Goal: Share content: Share content

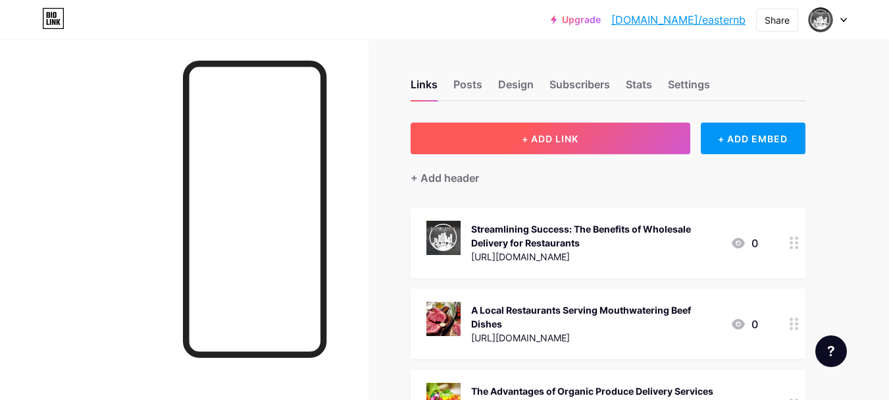
click at [573, 136] on span "+ ADD LINK" at bounding box center [550, 138] width 57 height 11
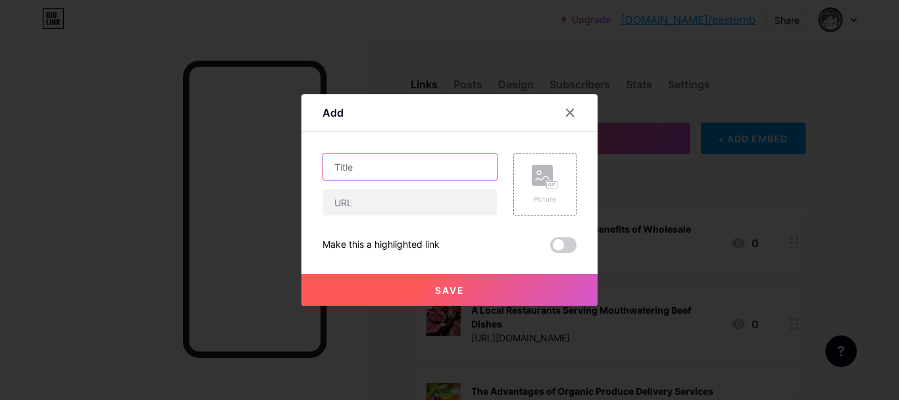
click at [336, 168] on input "text" at bounding box center [410, 166] width 174 height 26
paste input "Eastern Bridge Foods Enhances Food Service with Quality Wholesale Meats in [GEO…"
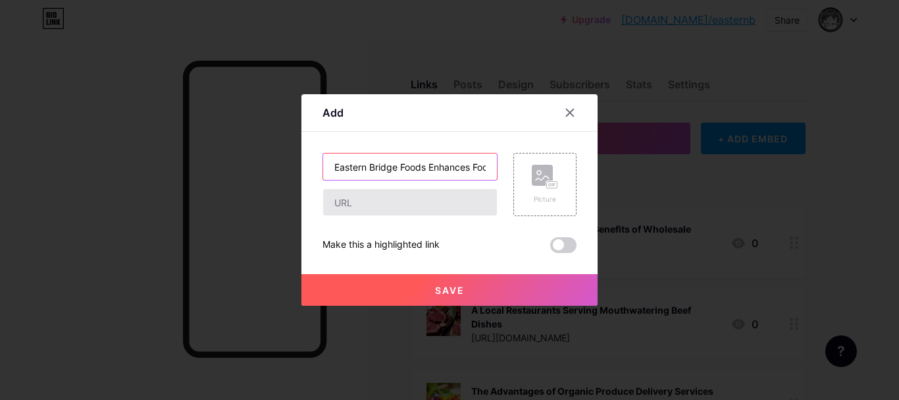
scroll to position [0, 201]
type input "Eastern Bridge Foods Enhances Food Service with Quality Wholesale Meats in [GEO…"
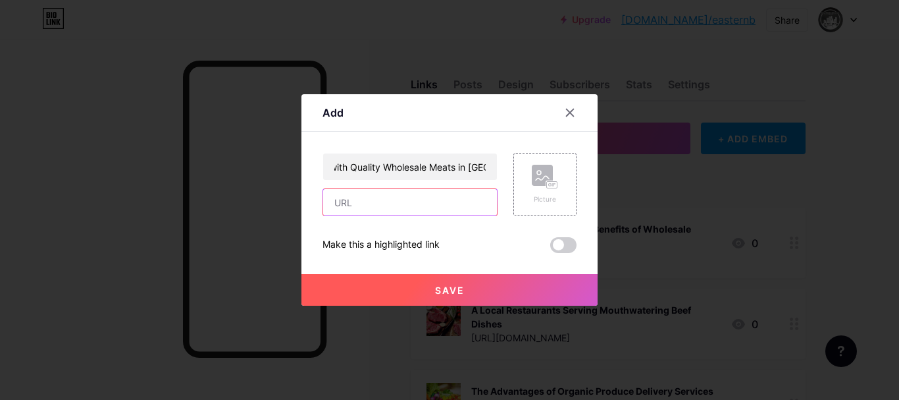
drag, startPoint x: 350, startPoint y: 207, endPoint x: 228, endPoint y: 98, distance: 162.7
click at [350, 207] on input "text" at bounding box center [410, 202] width 174 height 26
paste input "[URL][DOMAIN_NAME]"
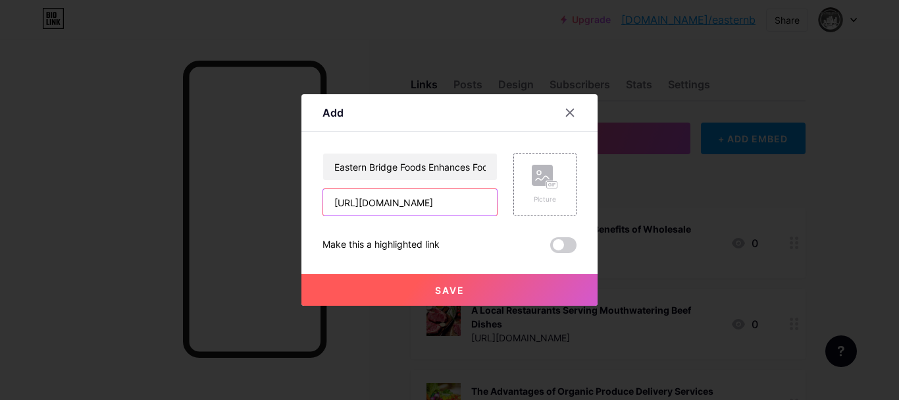
type input "[URL][DOMAIN_NAME]"
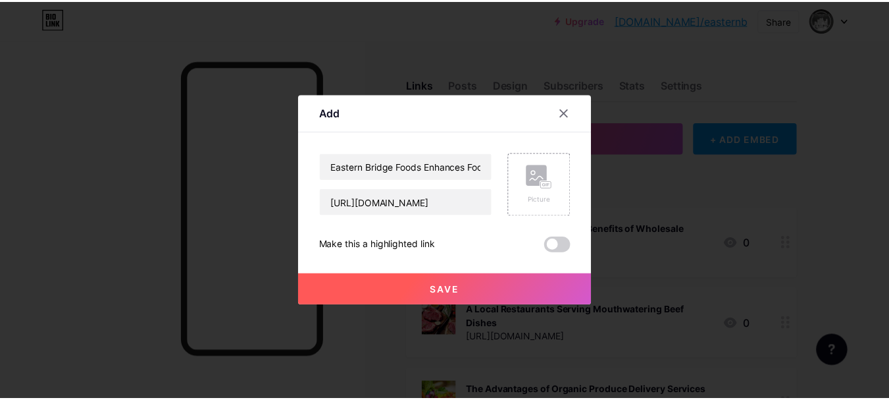
scroll to position [0, 0]
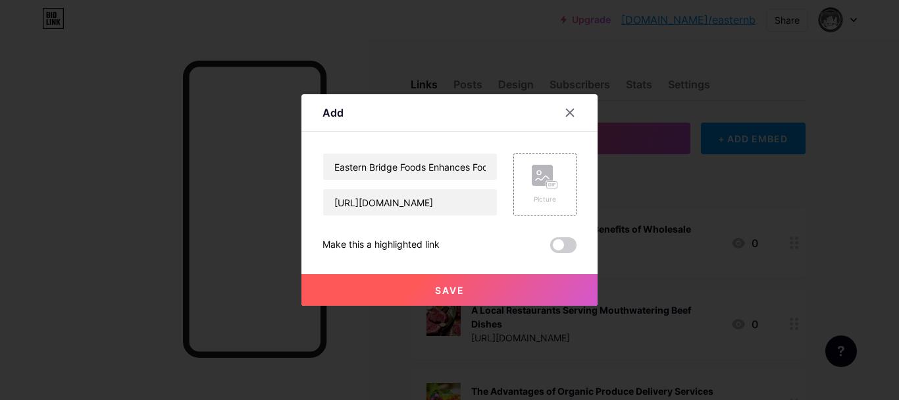
click at [417, 291] on button "Save" at bounding box center [449, 290] width 296 height 32
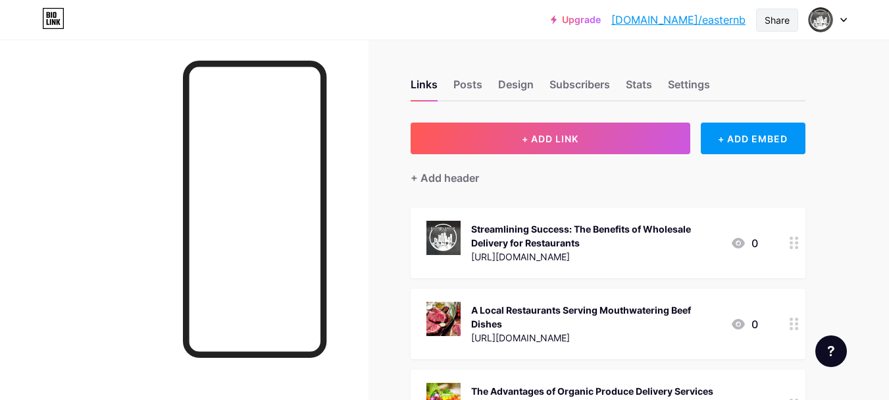
click at [782, 20] on div "Share" at bounding box center [777, 20] width 25 height 14
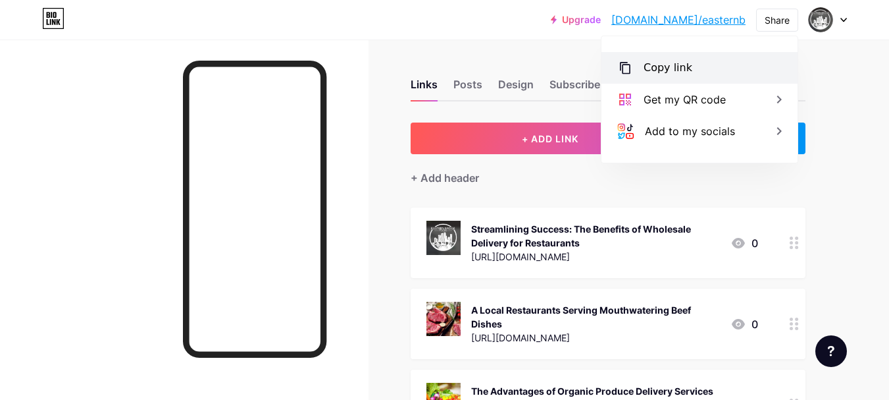
click at [658, 67] on div "Copy link" at bounding box center [668, 68] width 49 height 16
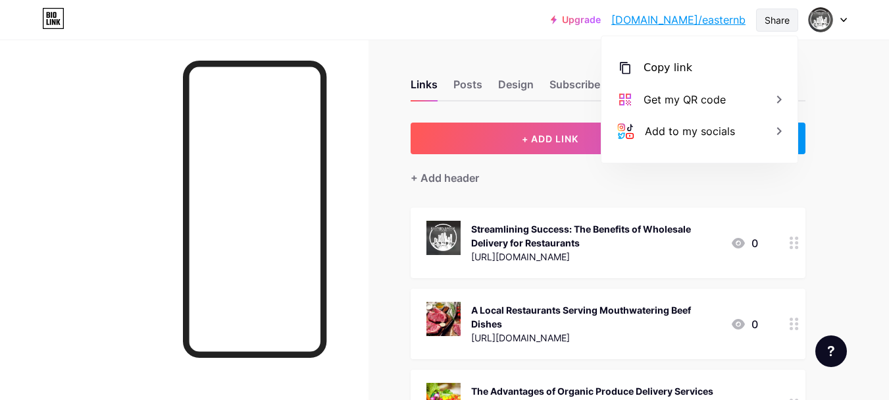
click at [772, 16] on div "Share" at bounding box center [777, 20] width 25 height 14
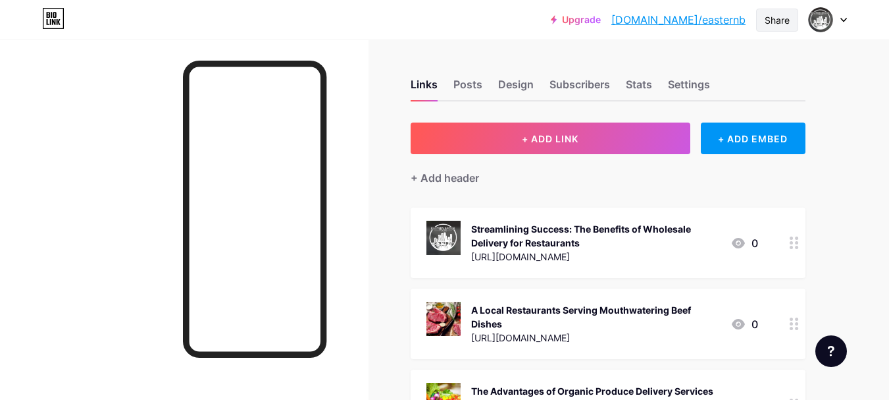
click at [769, 26] on div "Share" at bounding box center [777, 20] width 25 height 14
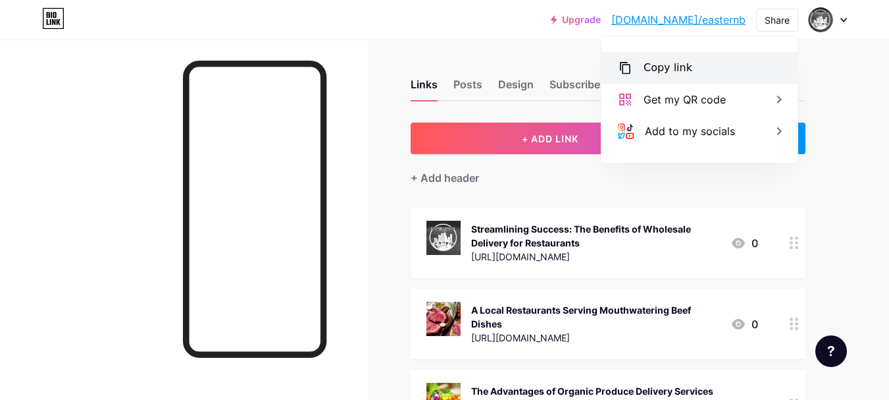
click at [639, 70] on div "Copy link" at bounding box center [700, 68] width 196 height 32
